Goal: Find specific page/section: Find specific page/section

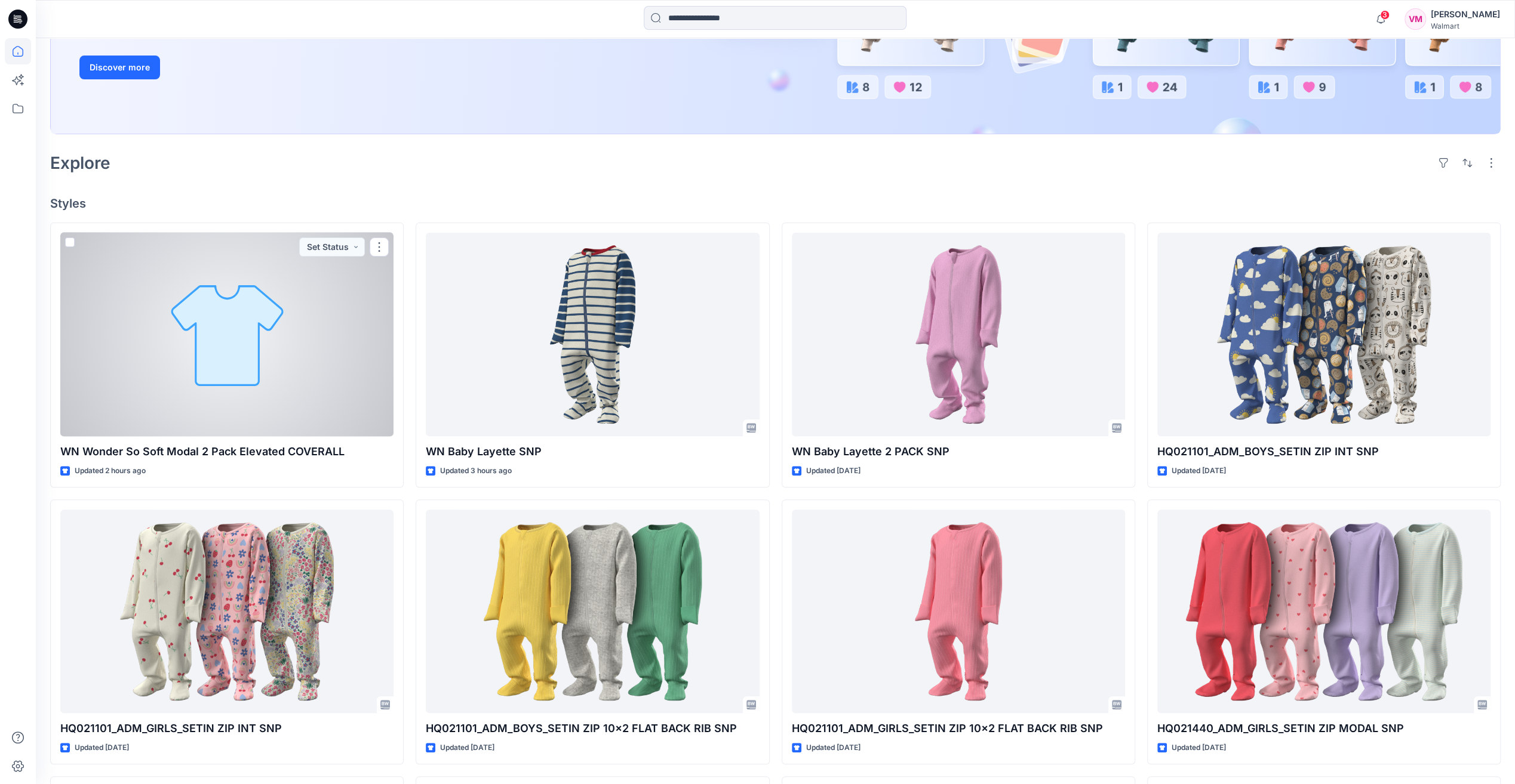
scroll to position [379, 0]
drag, startPoint x: 0, startPoint y: 0, endPoint x: 248, endPoint y: 346, distance: 425.7
click at [248, 346] on div at bounding box center [227, 334] width 333 height 203
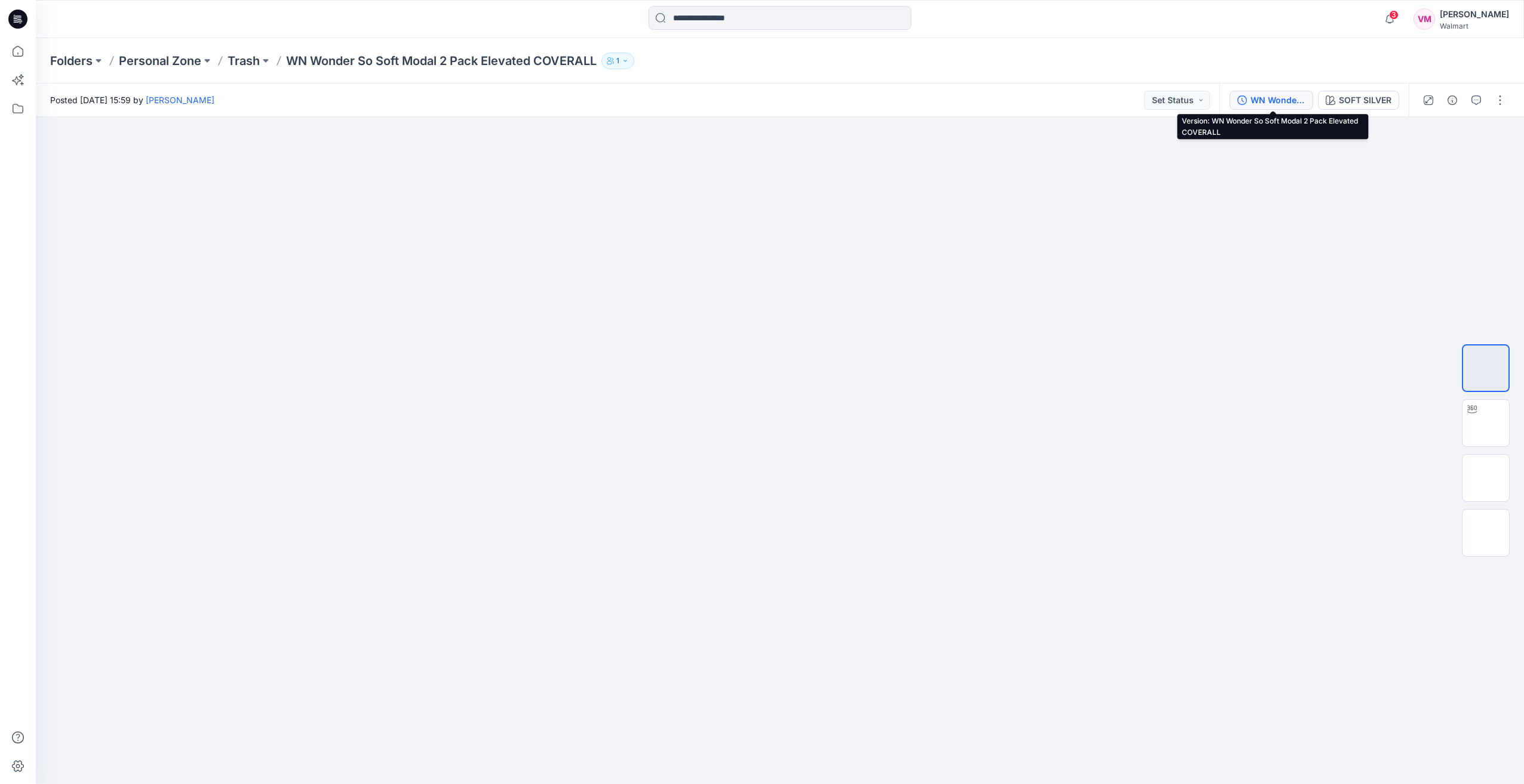
click at [1291, 97] on div "WN Wonder So Soft Modal 2 Pack Elevated COVERALL" at bounding box center [1277, 100] width 55 height 13
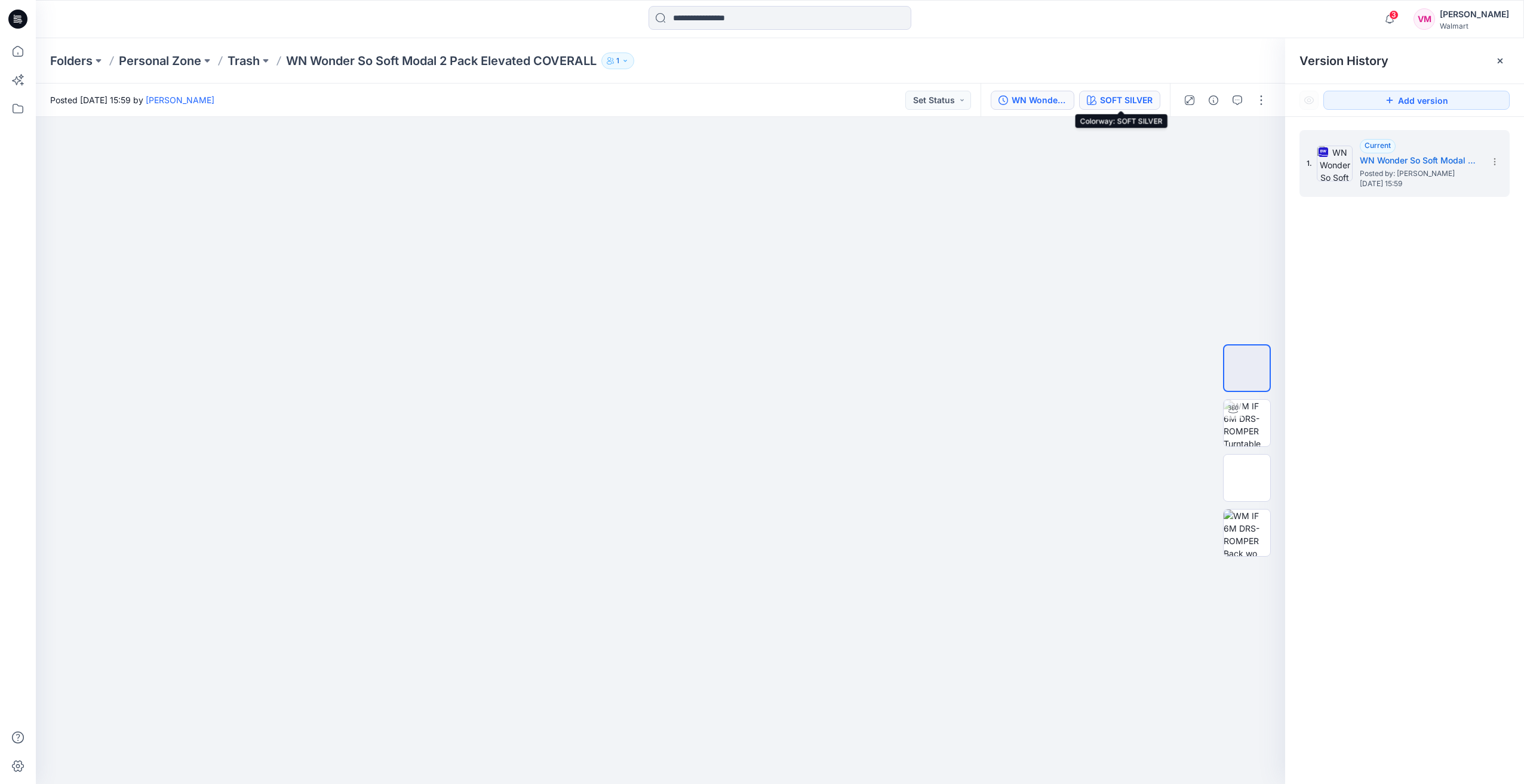
click at [1137, 103] on div "SOFT SILVER" at bounding box center [1126, 100] width 52 height 13
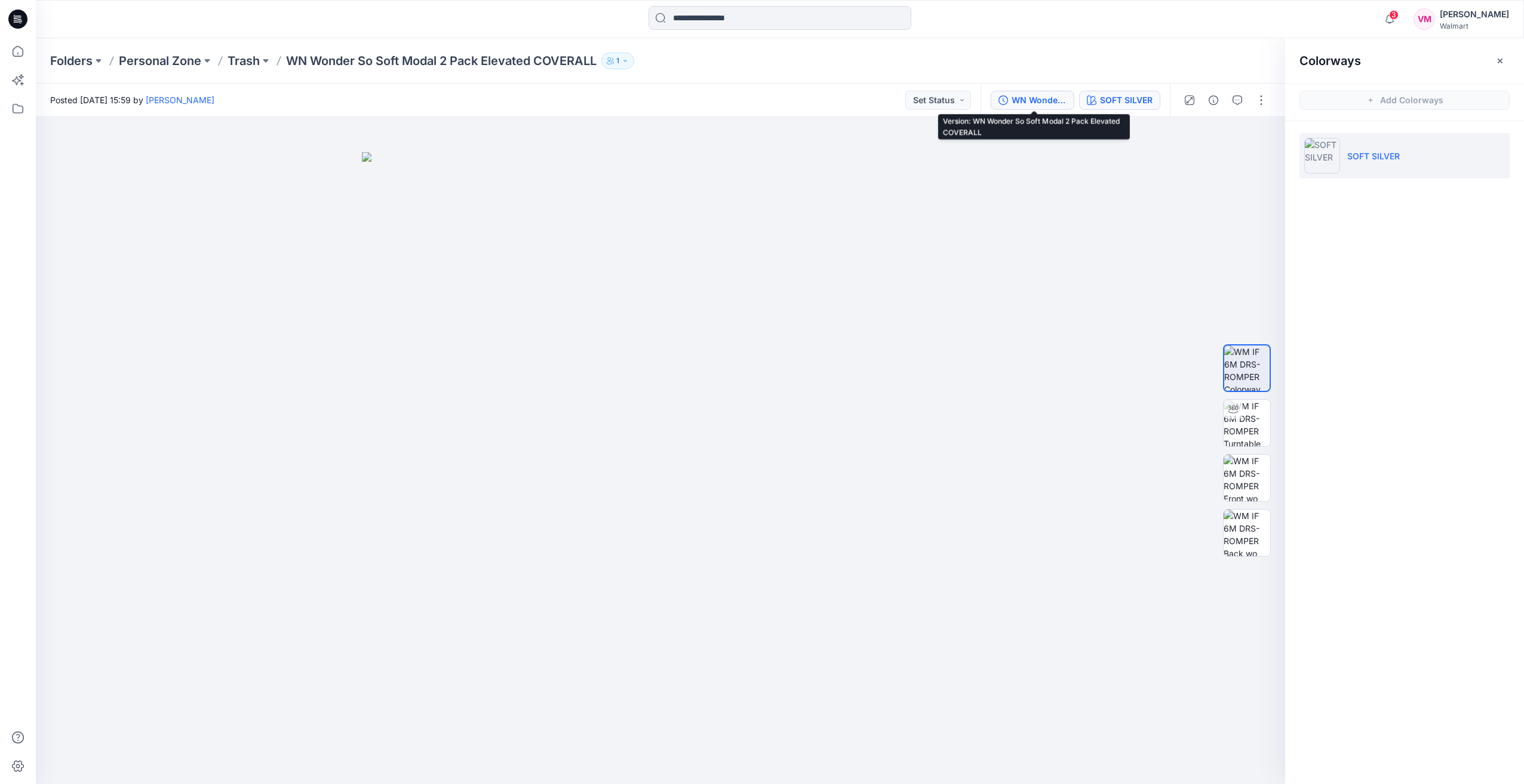
click at [1053, 97] on div "WN Wonder So Soft Modal 2 Pack Elevated COVERALL" at bounding box center [1038, 100] width 55 height 13
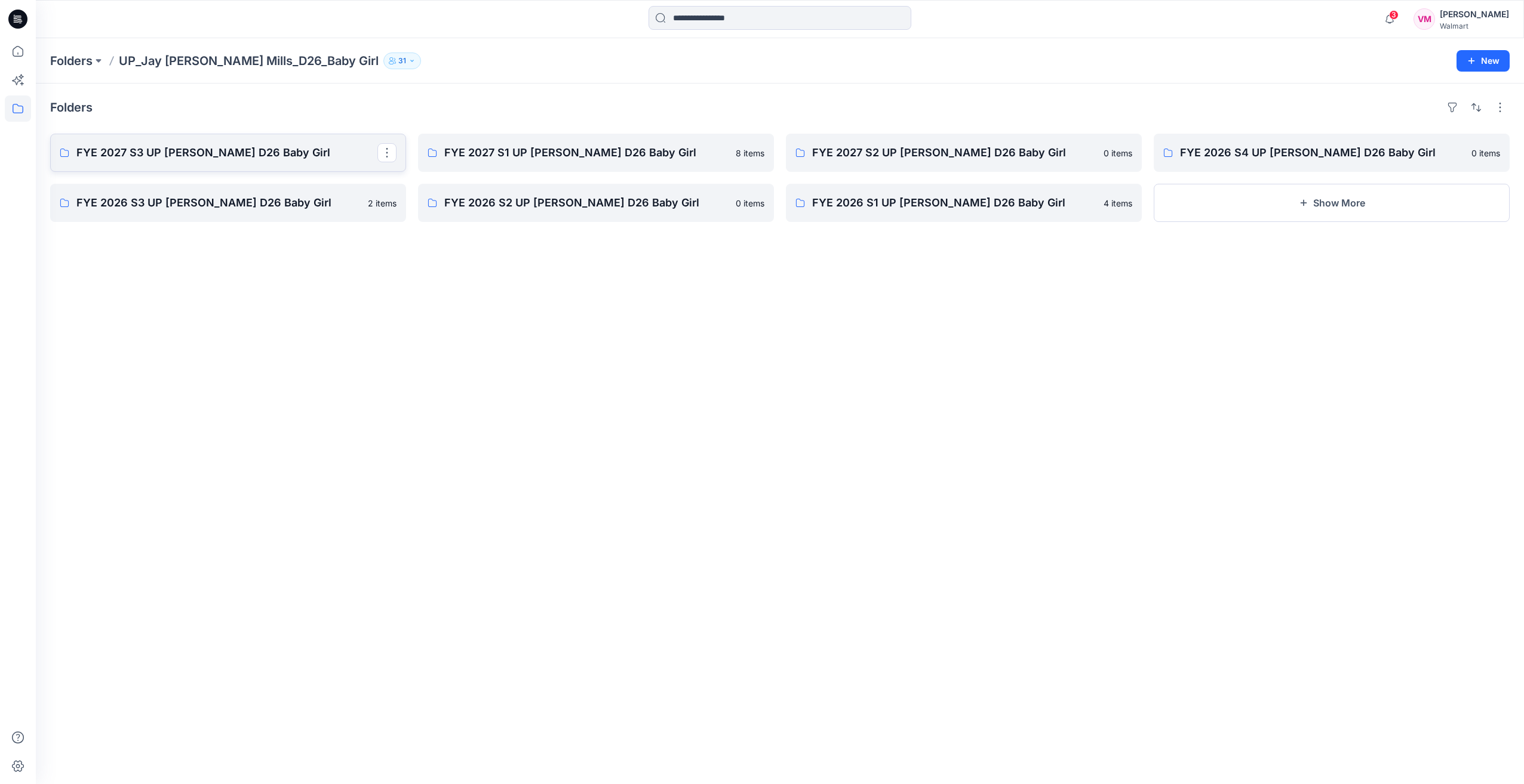
drag, startPoint x: 0, startPoint y: 0, endPoint x: 169, endPoint y: 159, distance: 232.0
click at [169, 159] on p "FYE 2027 S3 UP [PERSON_NAME] D26 Baby Girl" at bounding box center [227, 153] width 301 height 16
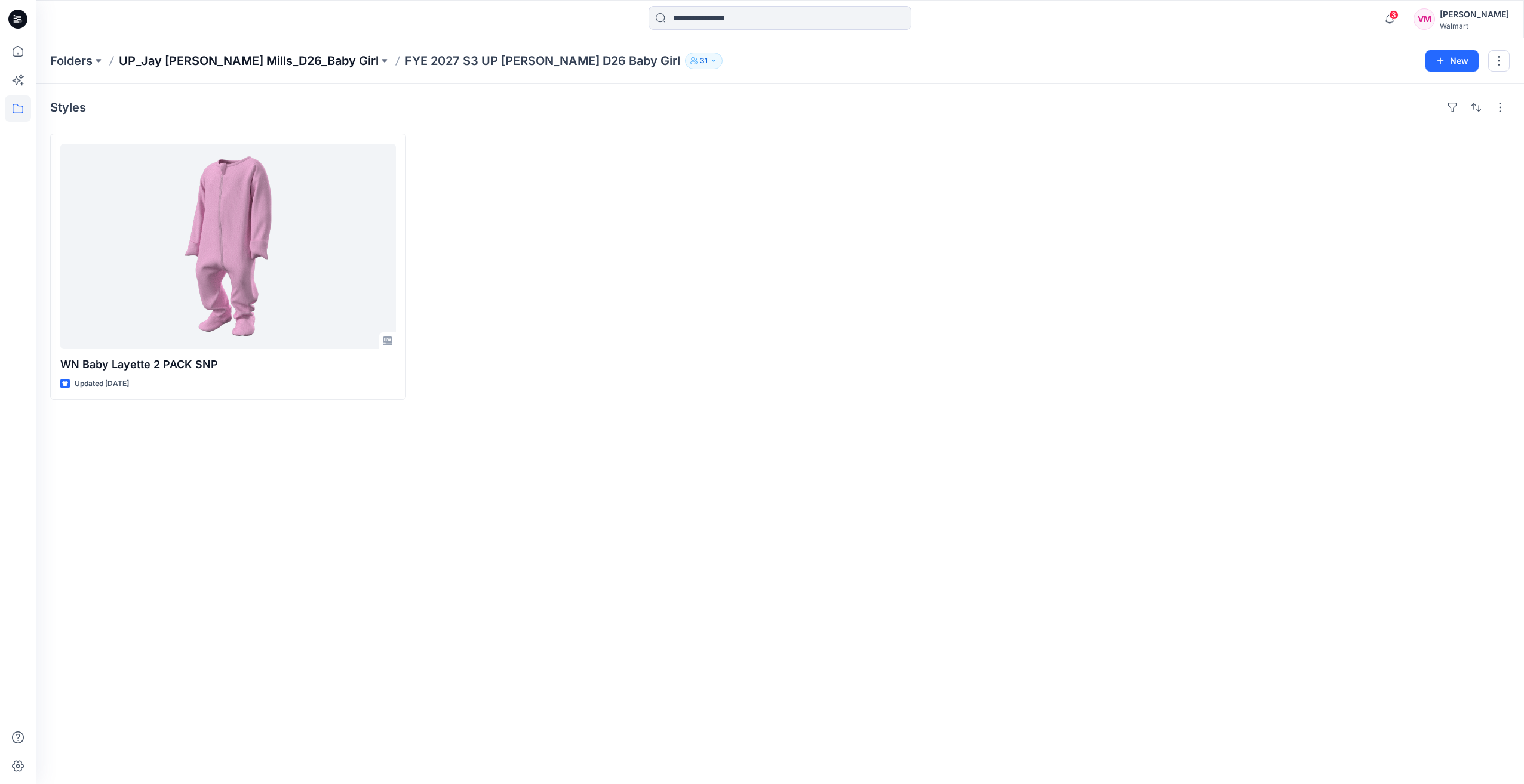
click at [197, 65] on p "UP_Jay Jay Mills_D26_Baby Girl" at bounding box center [249, 60] width 260 height 16
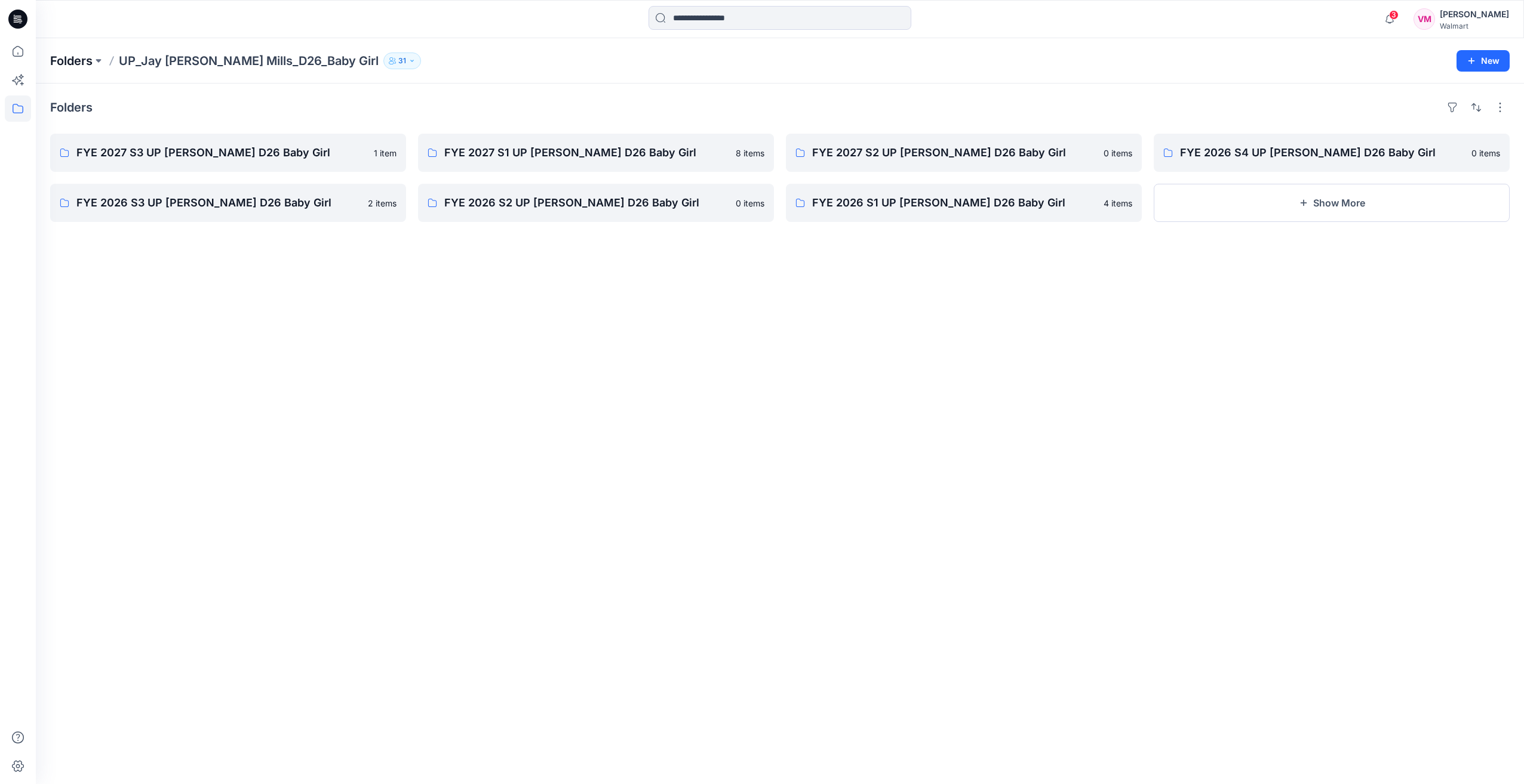
click at [75, 60] on p "Folders" at bounding box center [71, 60] width 42 height 16
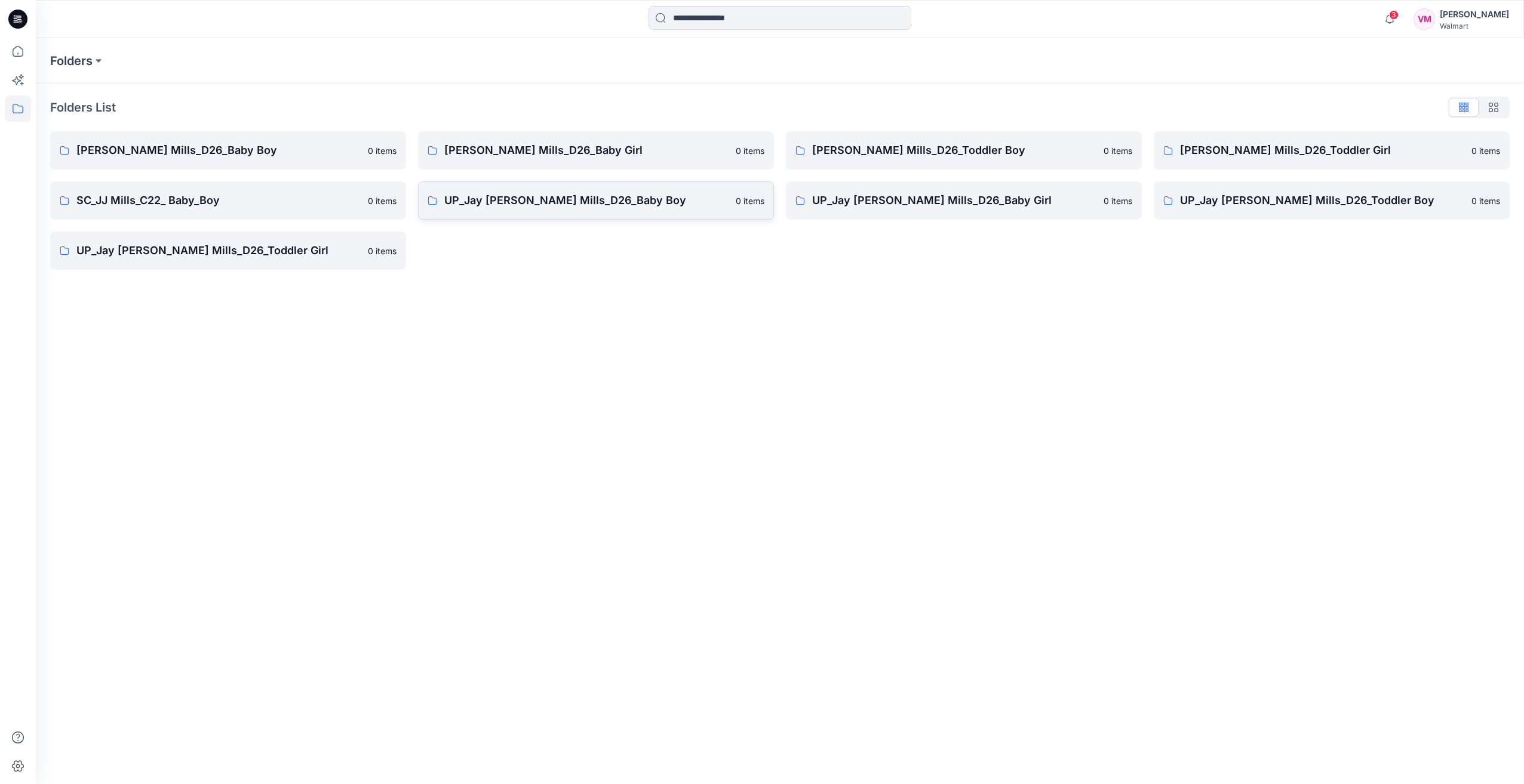
click at [589, 199] on p "UP_Jay Jay Mills_D26_Baby Boy" at bounding box center [586, 201] width 284 height 16
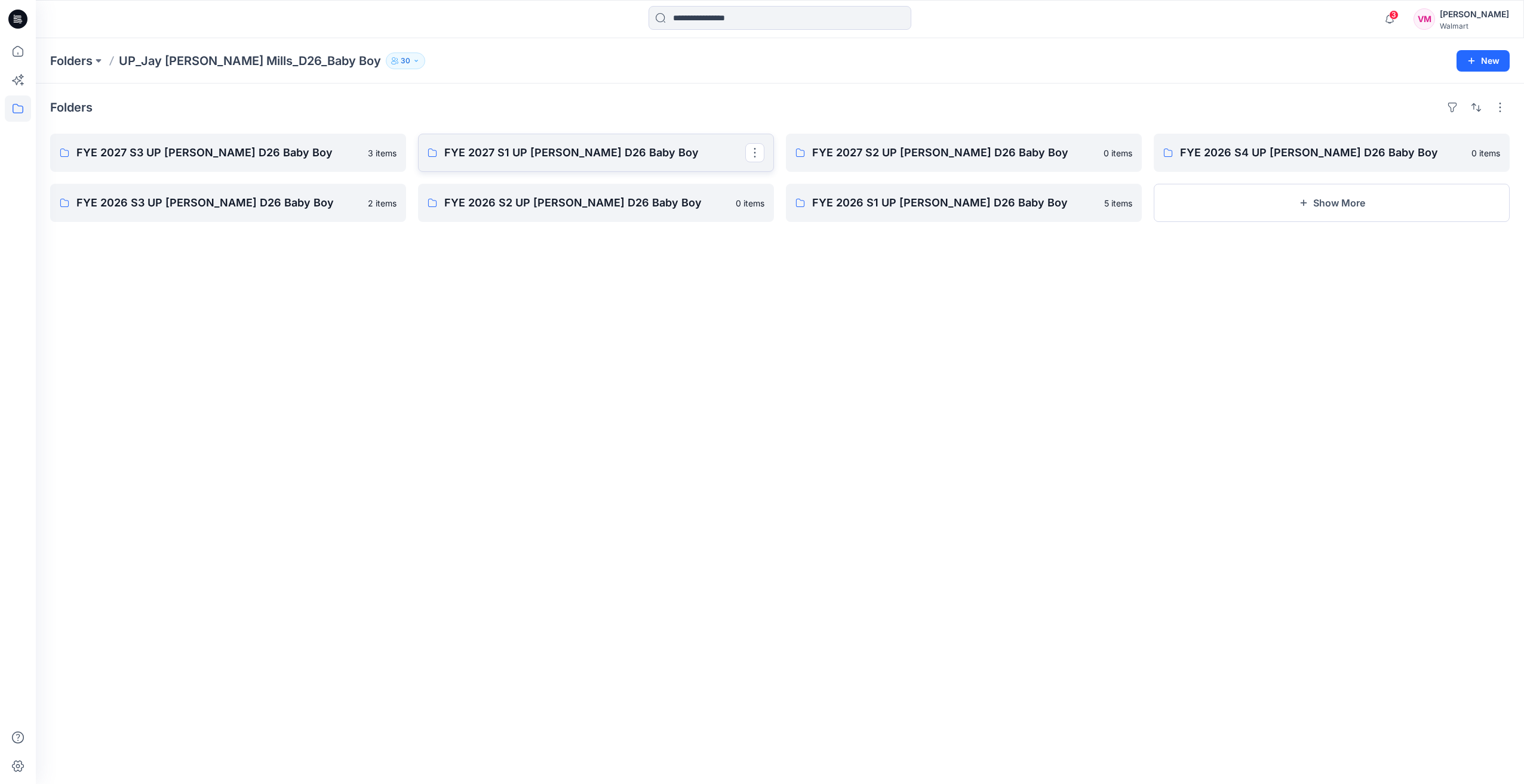
click at [491, 156] on p "FYE 2027 S1 UP Jay Jay Mills D26 Baby Boy" at bounding box center [594, 153] width 301 height 16
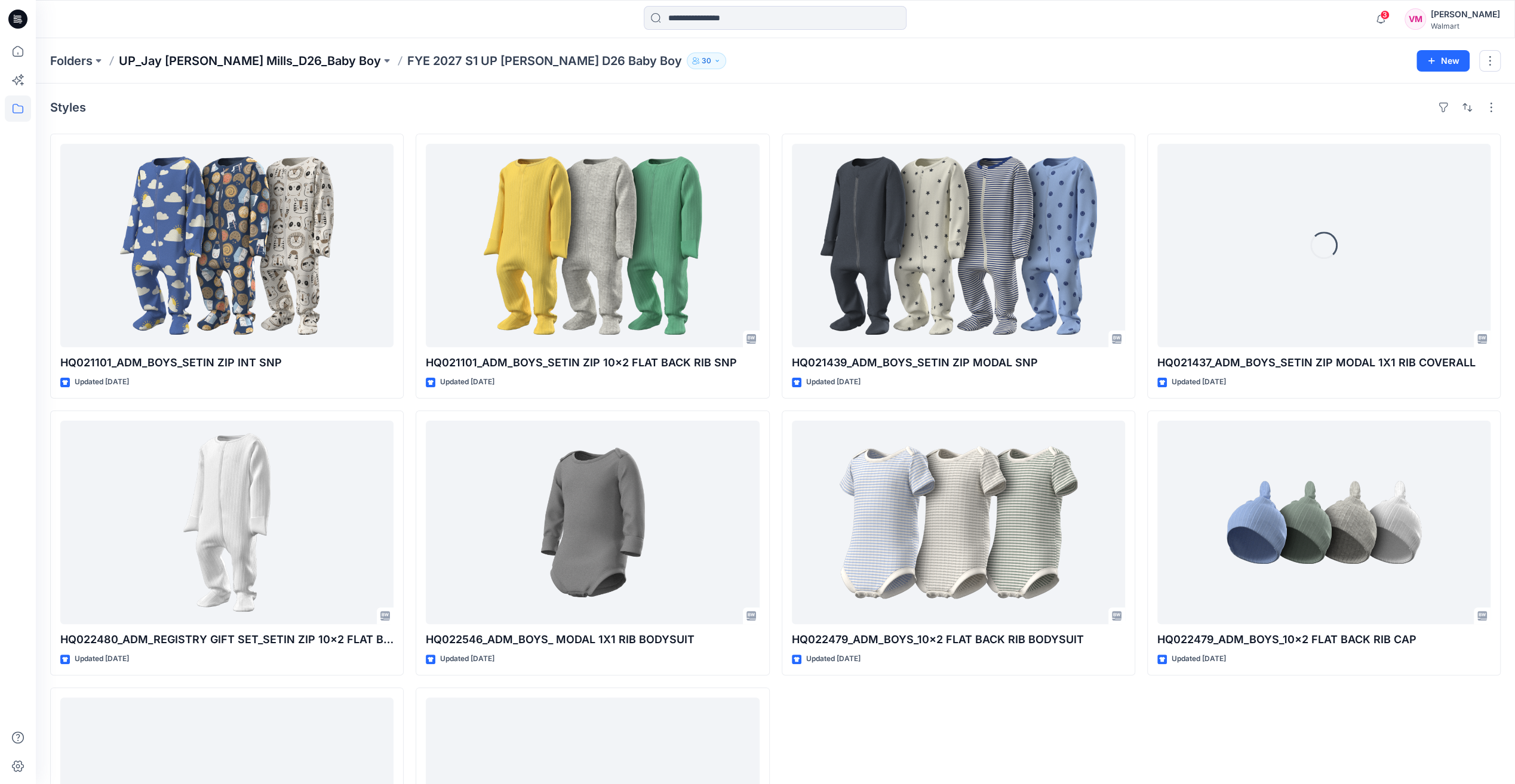
click at [248, 55] on p "UP_Jay Jay Mills_D26_Baby Boy" at bounding box center [250, 60] width 262 height 16
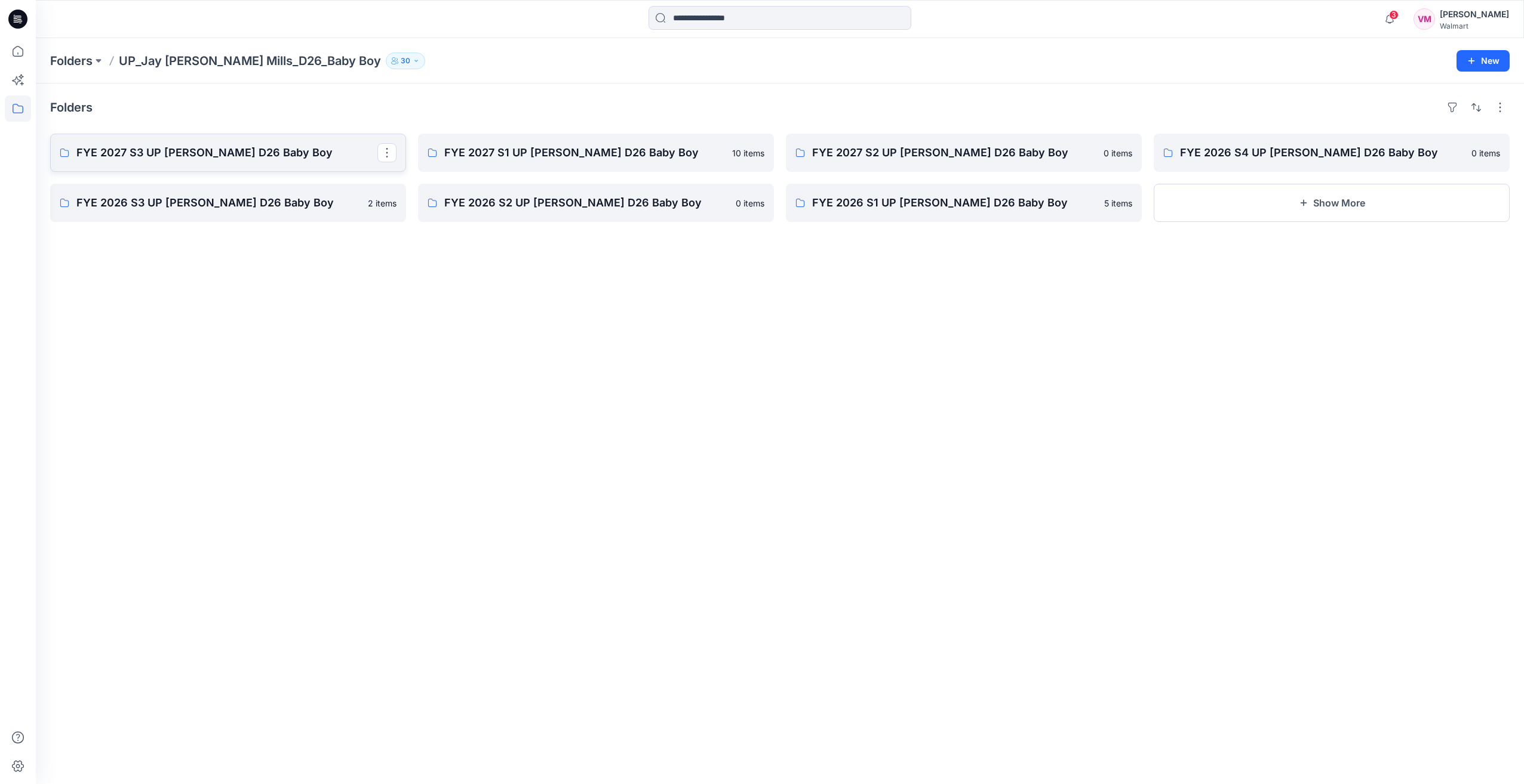
click at [163, 147] on p "FYE 2027 S3 UP Jay Jay Mills D26 Baby Boy" at bounding box center [227, 153] width 301 height 16
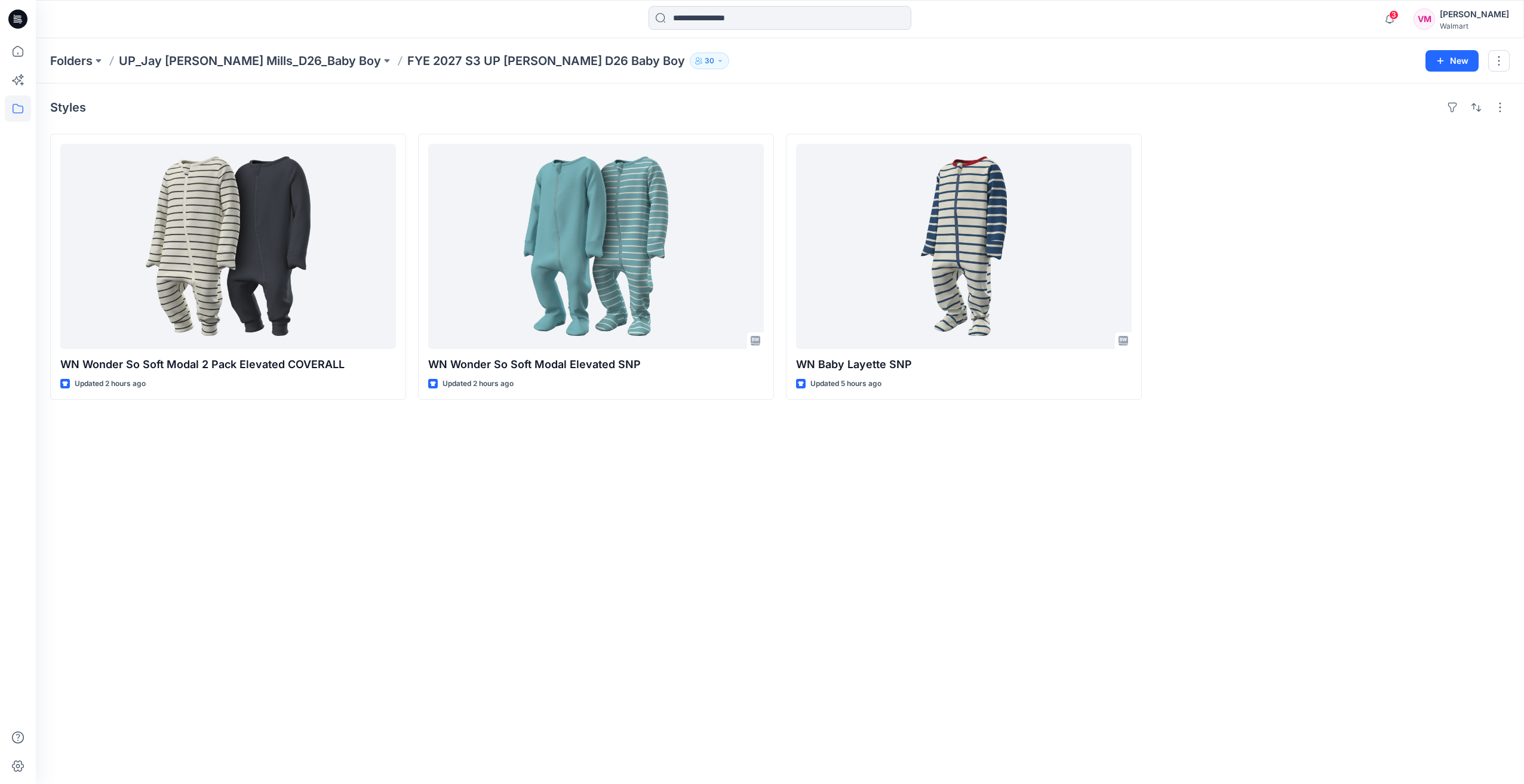
click at [242, 64] on p "UP_Jay Jay Mills_D26_Baby Boy" at bounding box center [250, 60] width 262 height 16
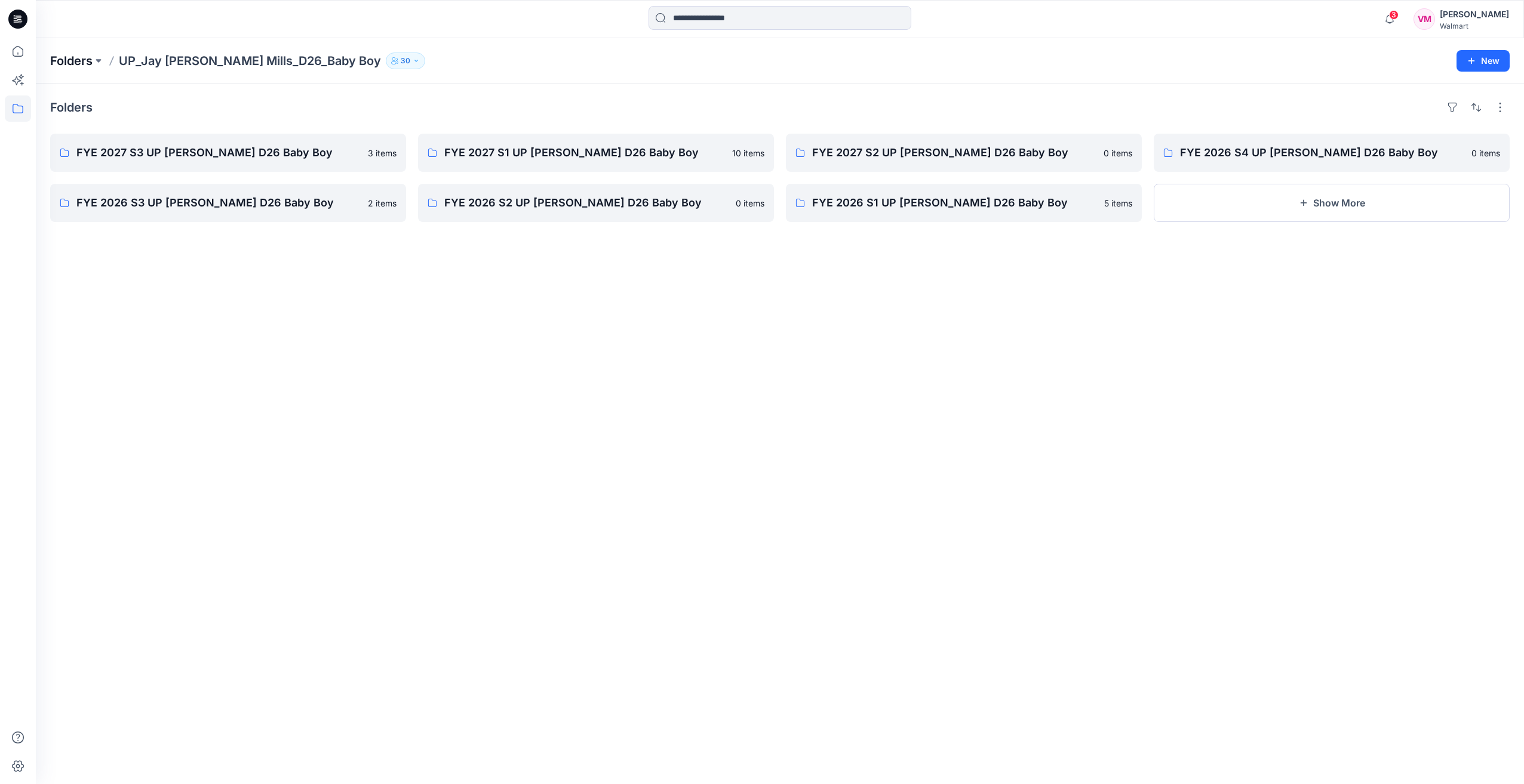
click at [80, 61] on p "Folders" at bounding box center [71, 60] width 42 height 16
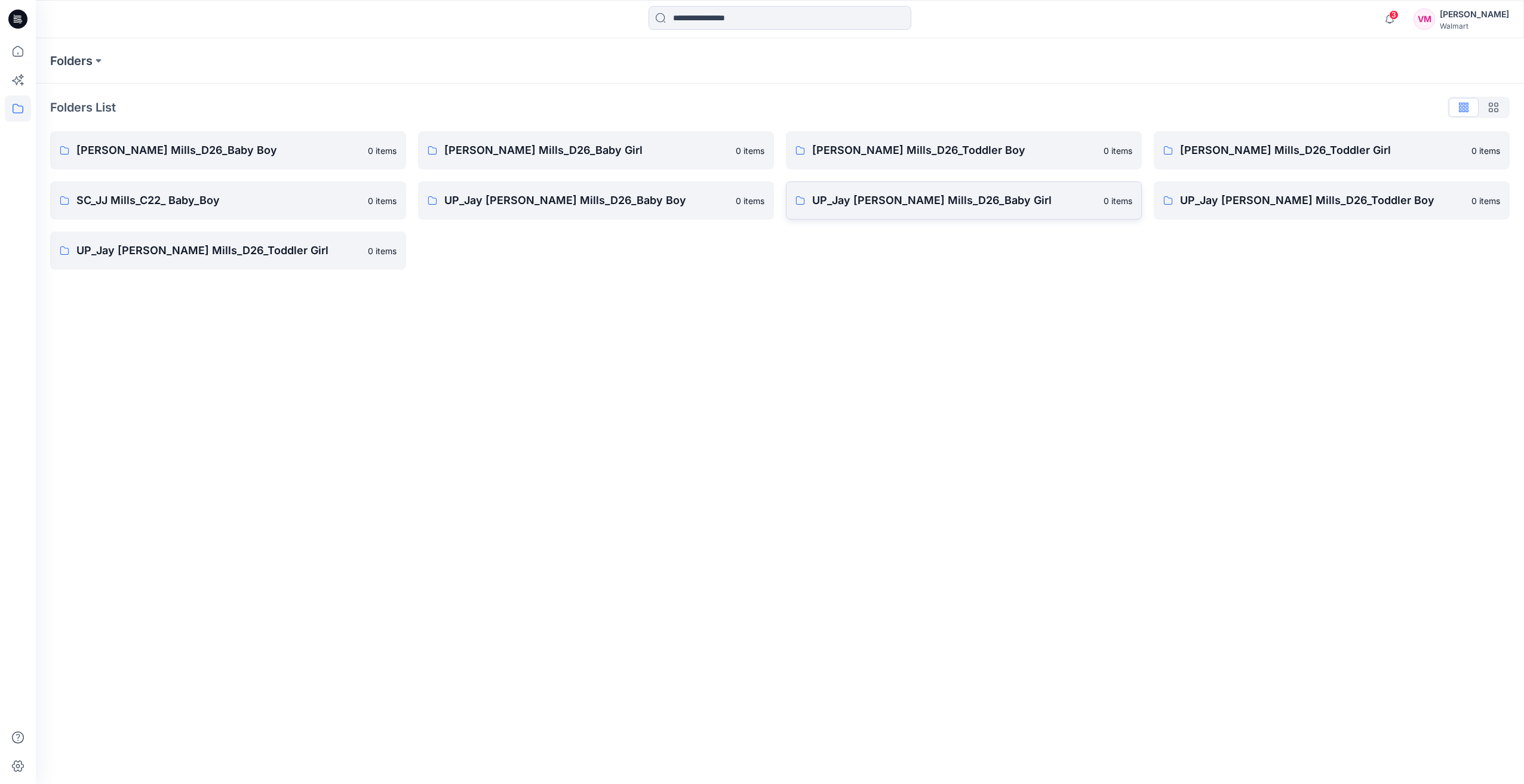
click at [889, 203] on p "UP_Jay Jay Mills_D26_Baby Girl" at bounding box center [954, 201] width 284 height 16
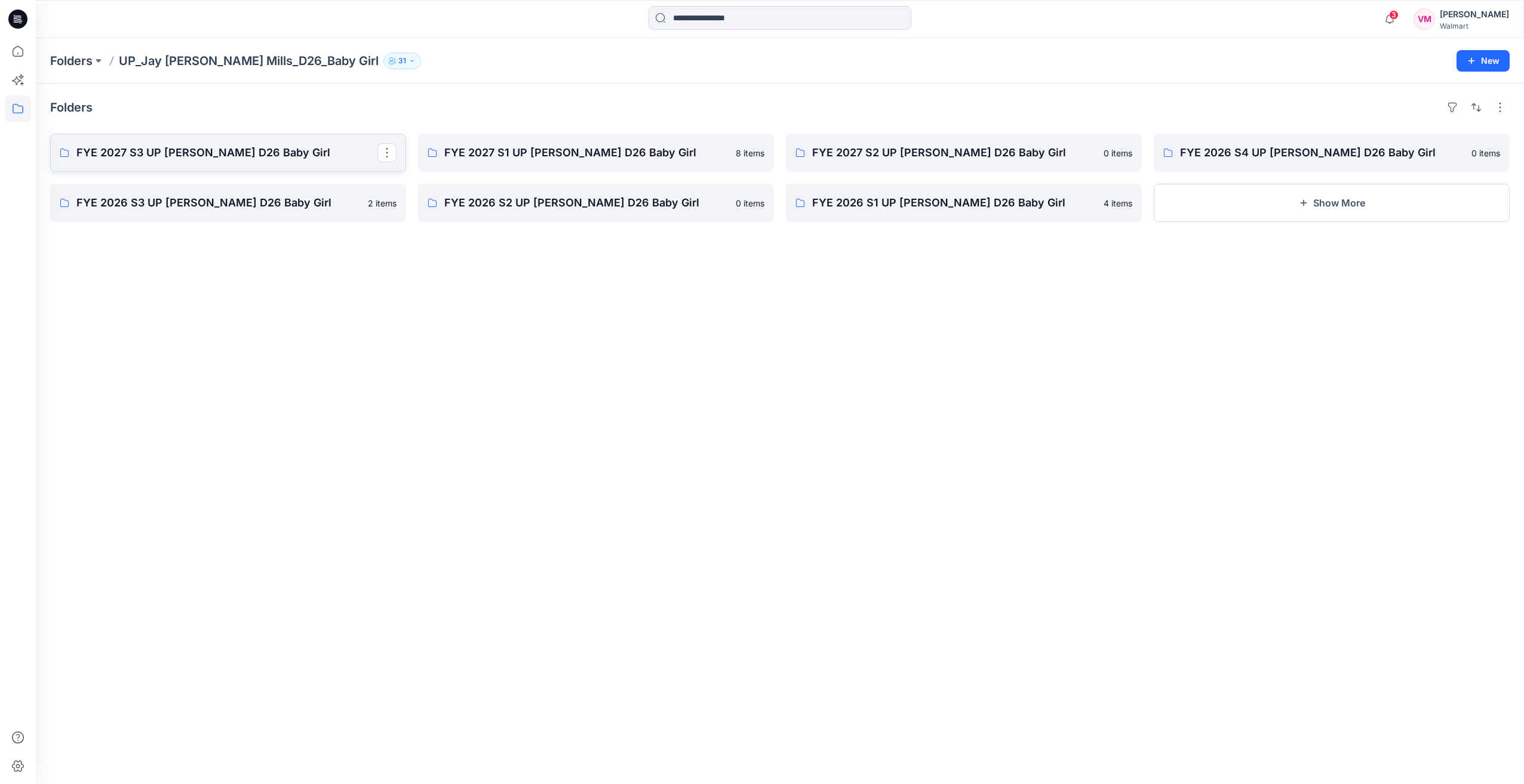
click at [234, 147] on p "FYE 2027 S3 UP Jay Jay Mills D26 Baby Girl" at bounding box center [227, 153] width 301 height 16
